Goal: Transaction & Acquisition: Download file/media

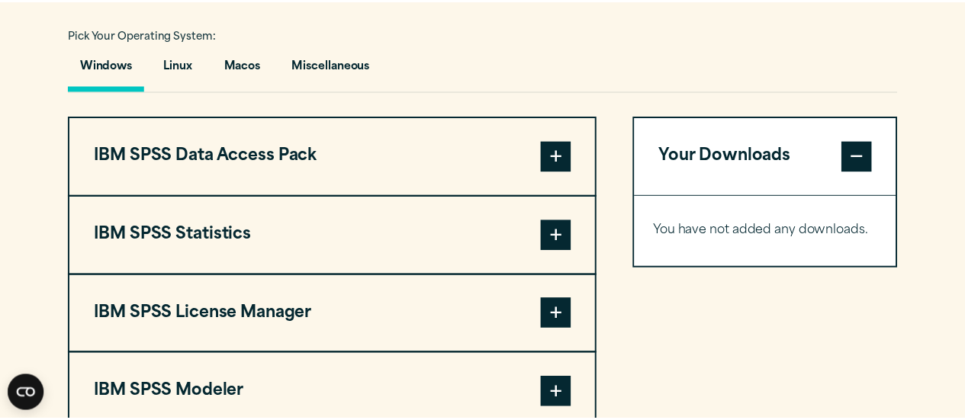
scroll to position [1145, 0]
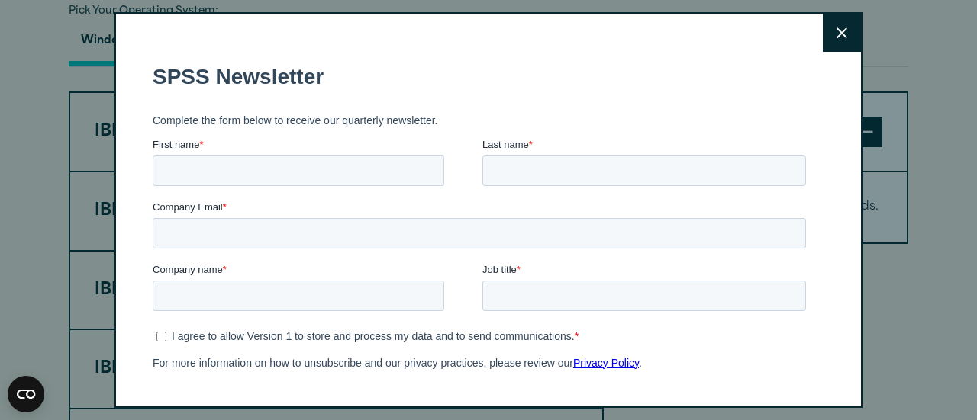
click at [836, 31] on icon at bounding box center [841, 32] width 11 height 11
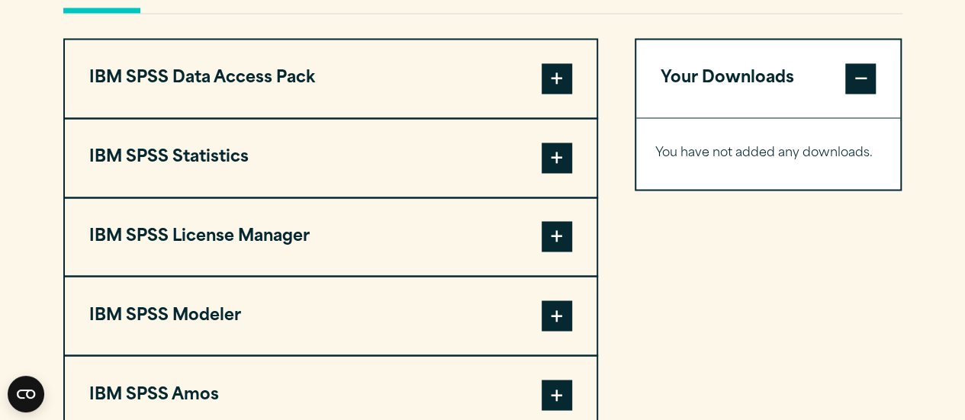
scroll to position [1221, 0]
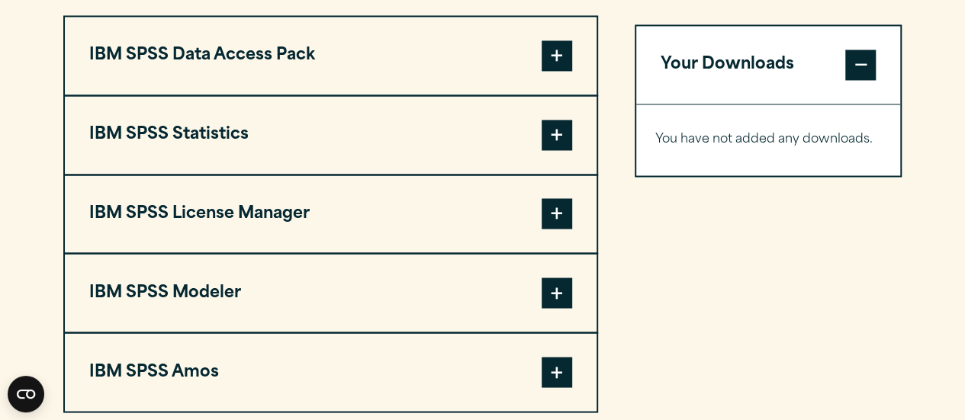
click at [565, 134] on span at bounding box center [557, 135] width 31 height 31
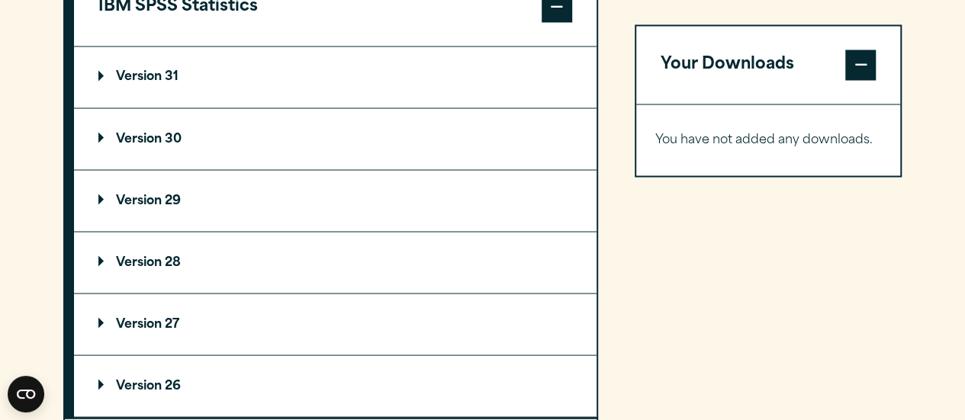
scroll to position [1374, 0]
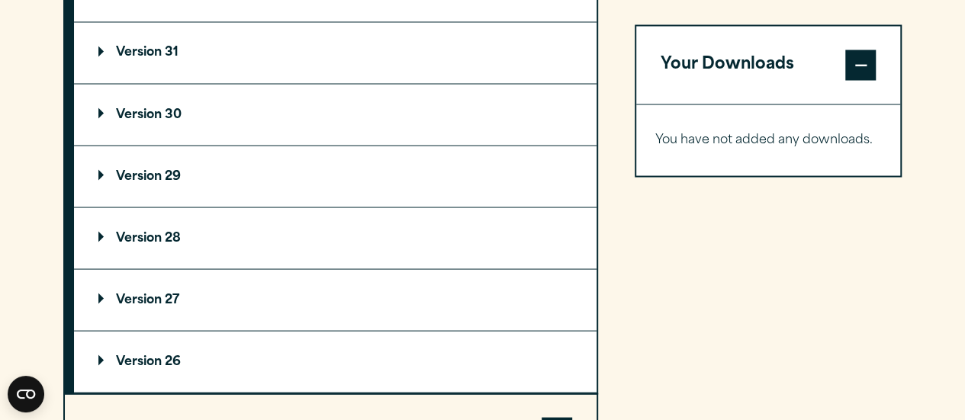
click at [150, 119] on summary "Version 30" at bounding box center [335, 114] width 523 height 61
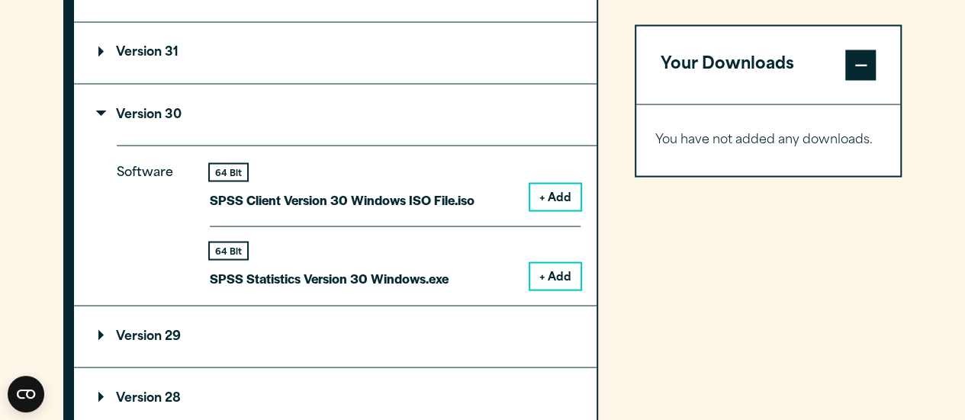
click at [562, 275] on button "+ Add" at bounding box center [555, 276] width 50 height 26
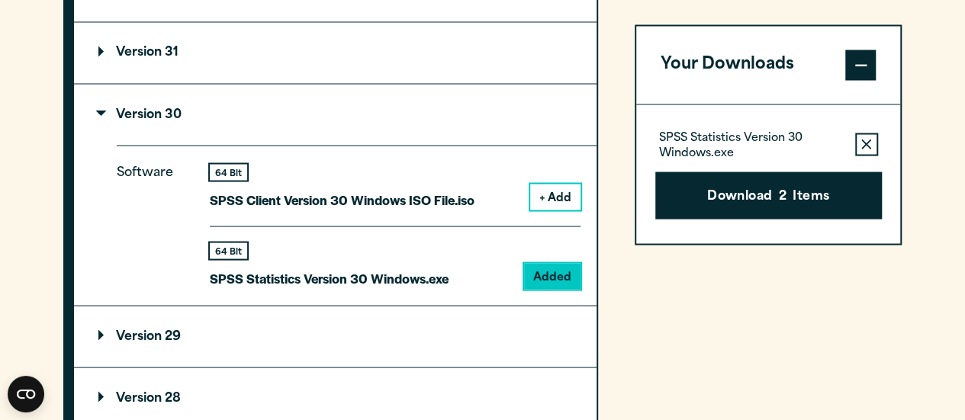
click at [437, 282] on p "SPSS Statistics Version 30 Windows.exe" at bounding box center [329, 278] width 239 height 22
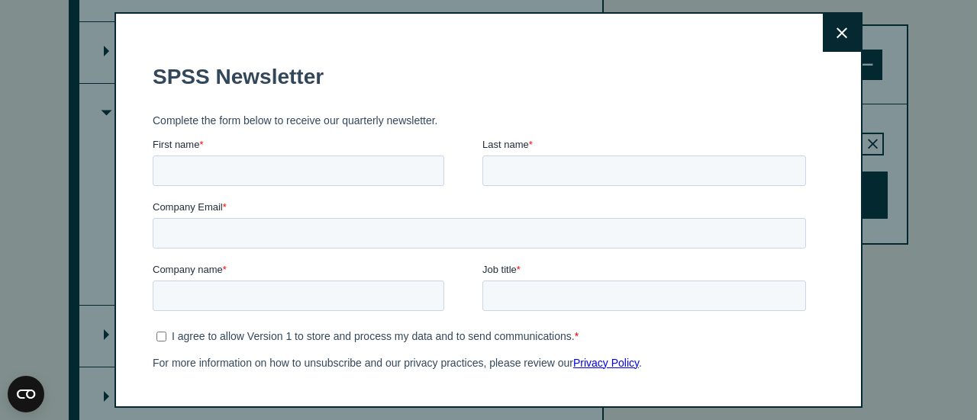
click at [836, 35] on icon at bounding box center [841, 32] width 11 height 11
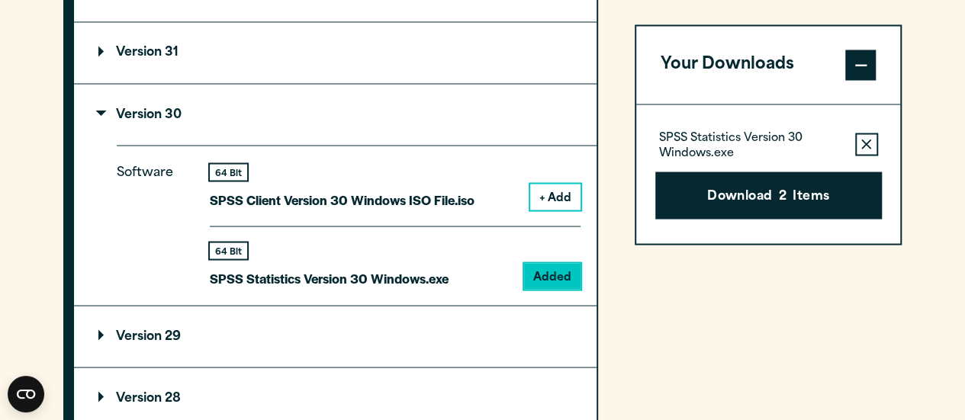
click at [853, 65] on span at bounding box center [860, 65] width 31 height 31
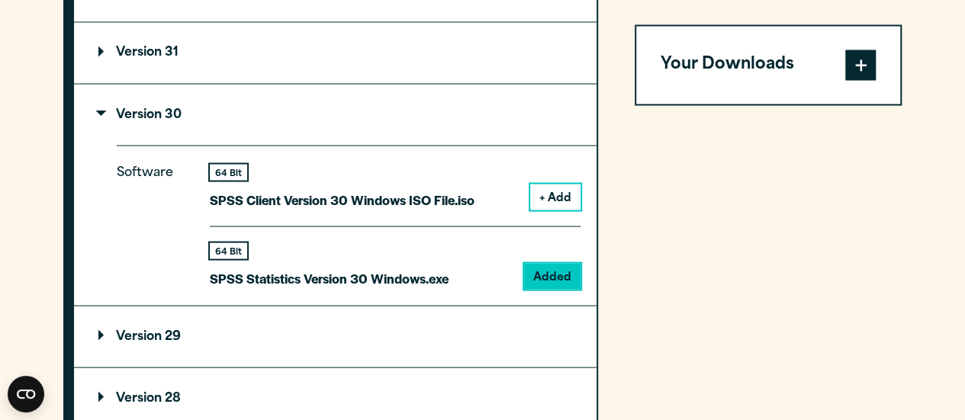
click at [504, 269] on div "64 Bit SPSS Statistics Version 30 Windows.exe Added" at bounding box center [395, 257] width 371 height 63
click at [165, 108] on p "Version 30" at bounding box center [139, 114] width 83 height 12
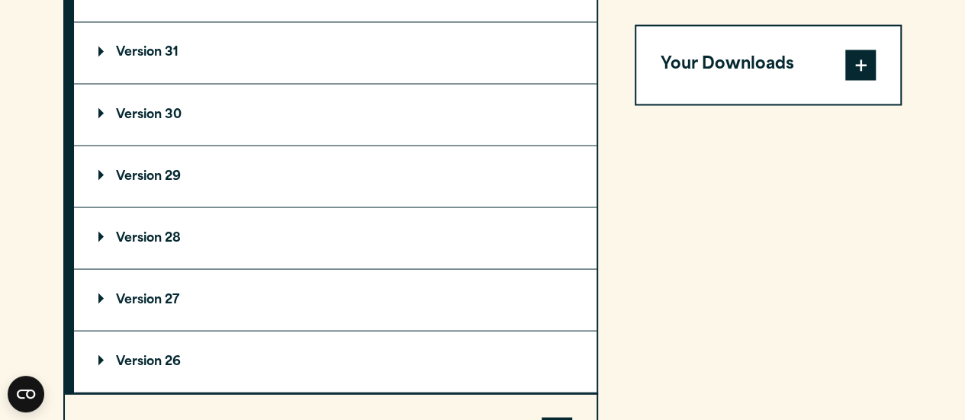
click at [165, 108] on p "Version 30" at bounding box center [139, 114] width 83 height 12
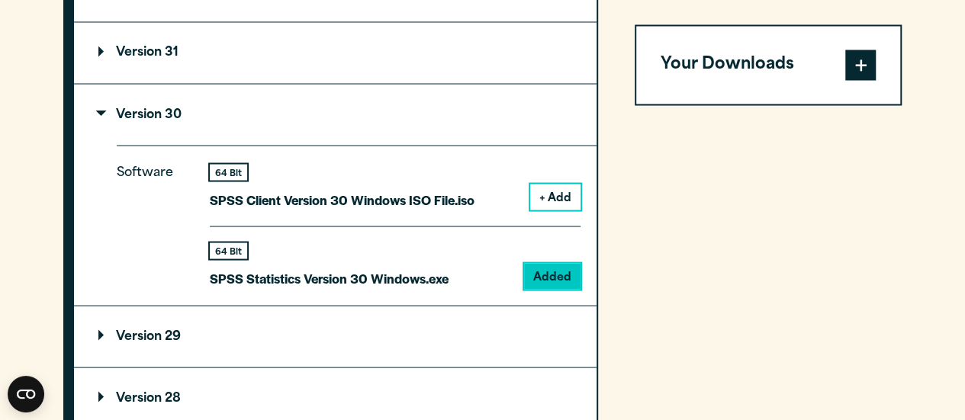
click at [853, 66] on span at bounding box center [860, 65] width 31 height 31
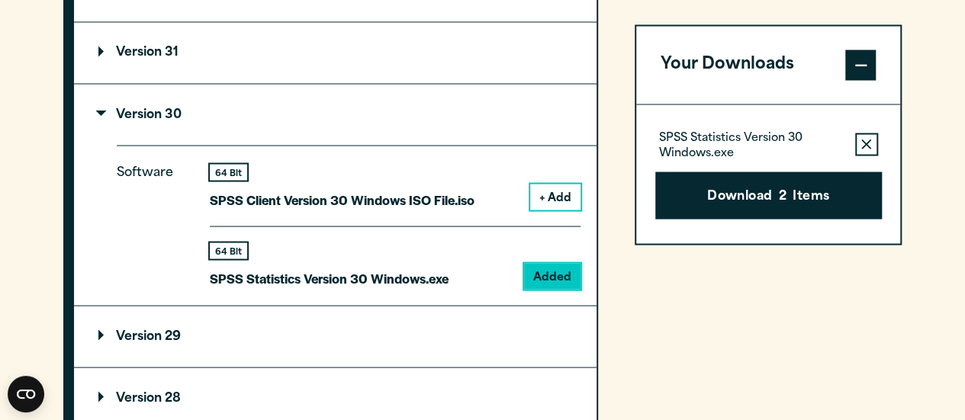
click at [763, 145] on p "SPSS Statistics Version 30 Windows.exe" at bounding box center [751, 145] width 184 height 31
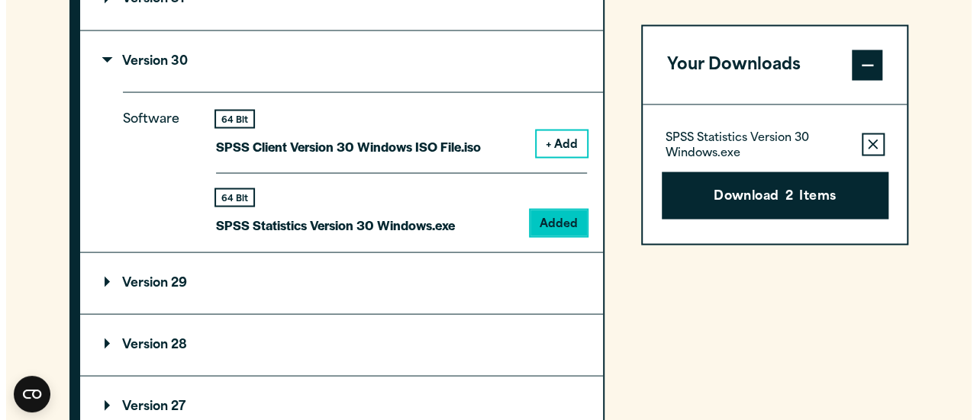
scroll to position [1450, 0]
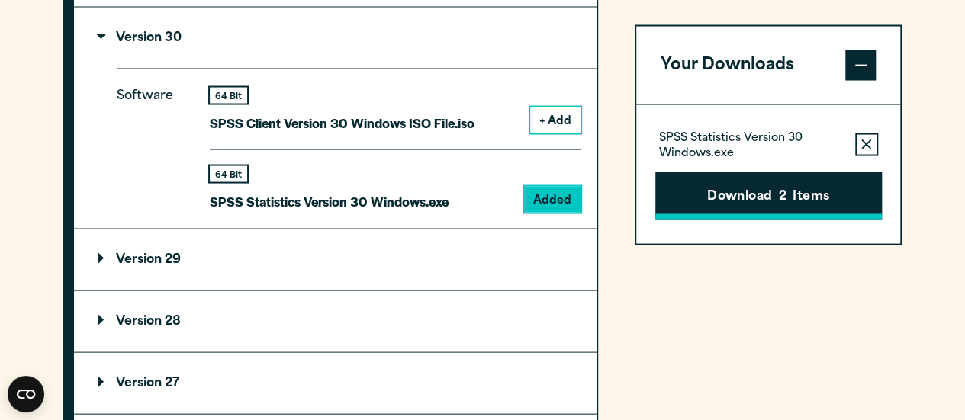
click at [765, 188] on button "Download 2 Items" at bounding box center [768, 195] width 227 height 47
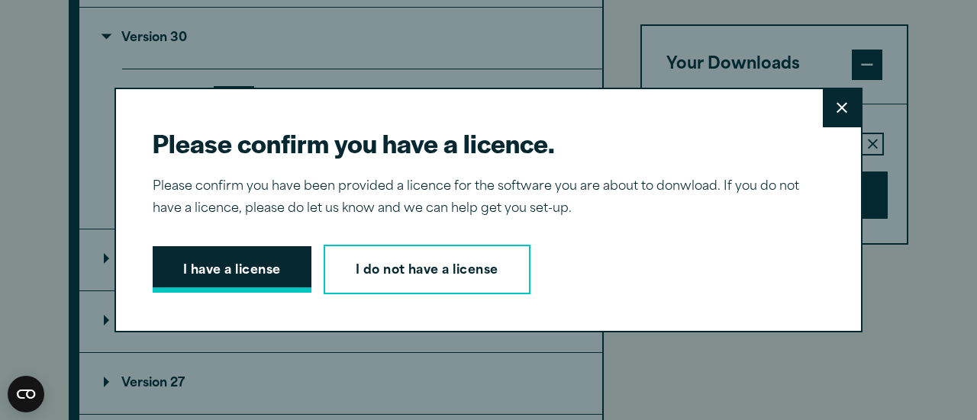
click at [284, 258] on button "I have a license" at bounding box center [232, 269] width 159 height 47
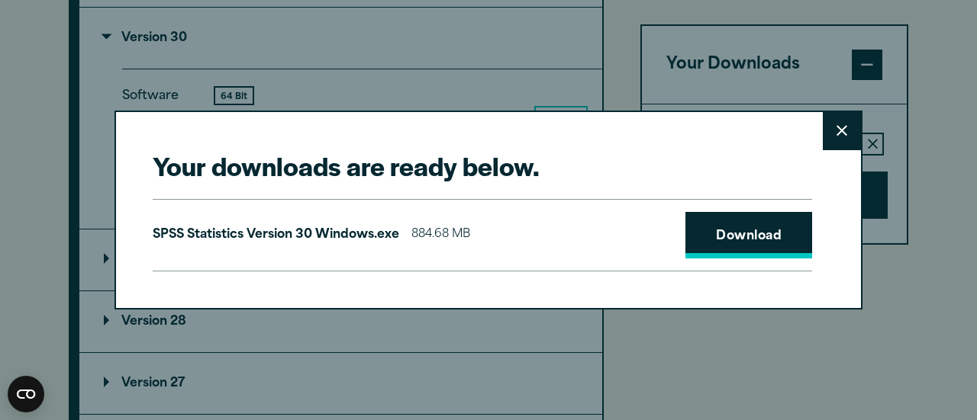
click at [728, 240] on link "Download" at bounding box center [748, 235] width 127 height 47
